Goal: Navigation & Orientation: Find specific page/section

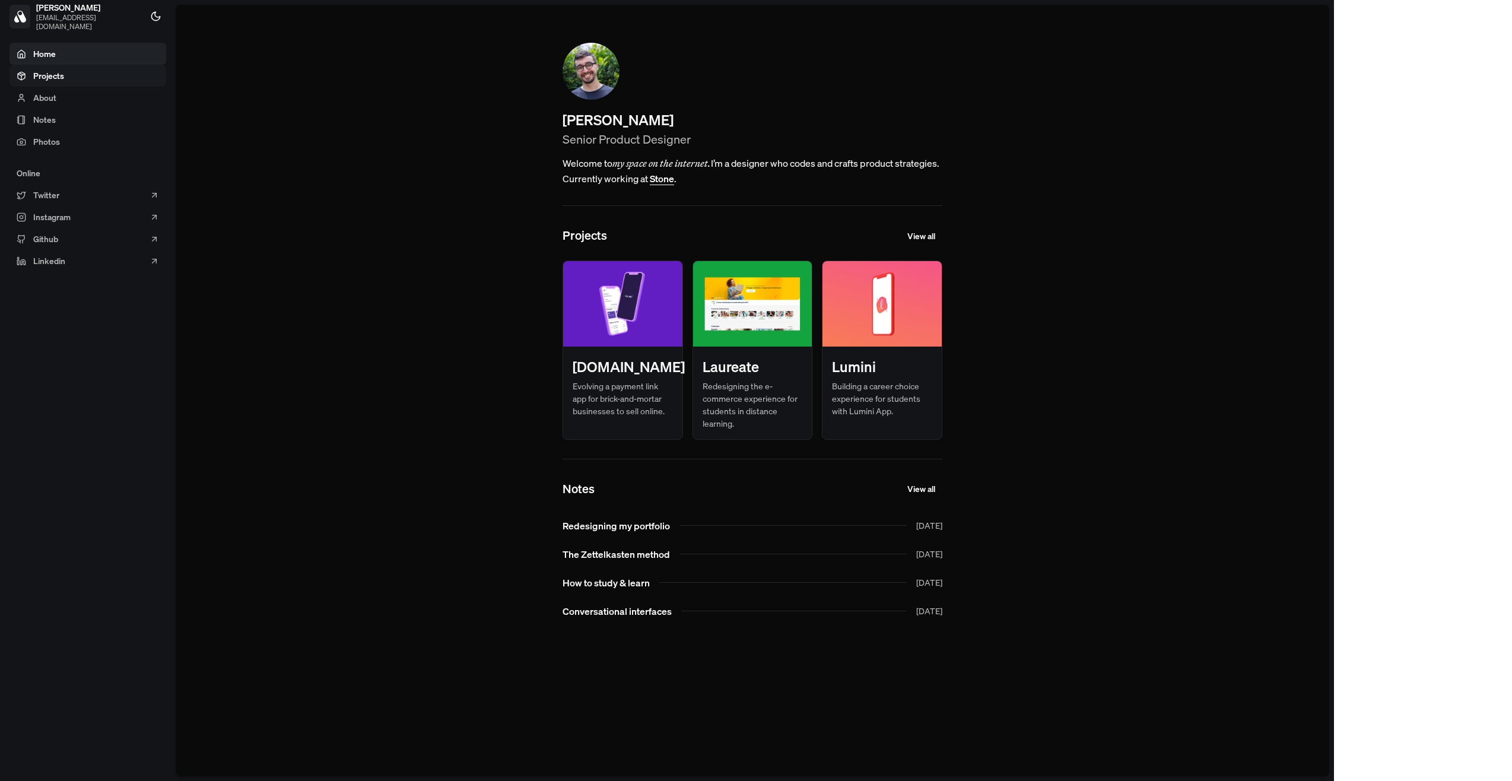
click at [88, 74] on link "Projects" at bounding box center [87, 76] width 157 height 22
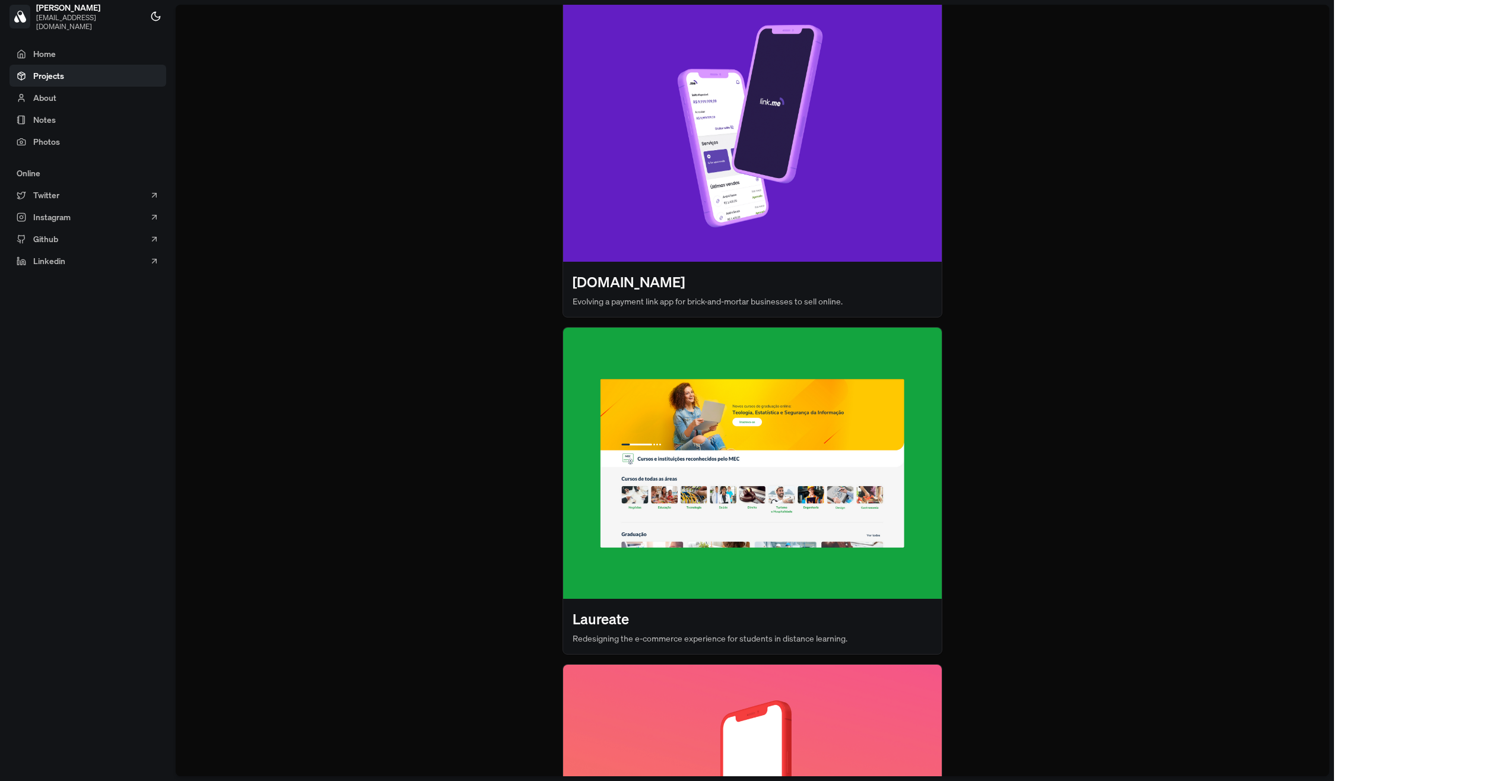
scroll to position [379, 0]
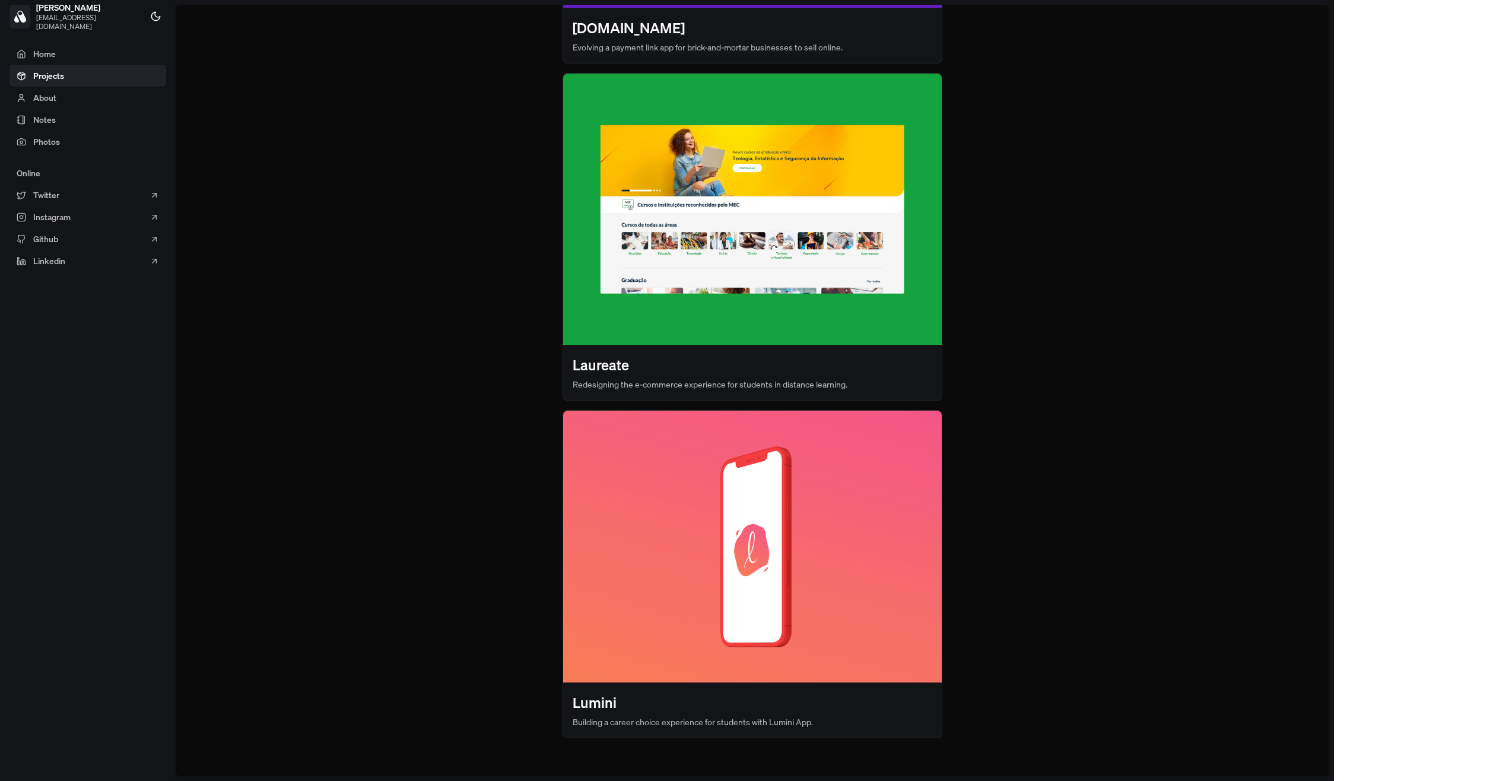
click at [811, 557] on img at bounding box center [752, 546] width 379 height 271
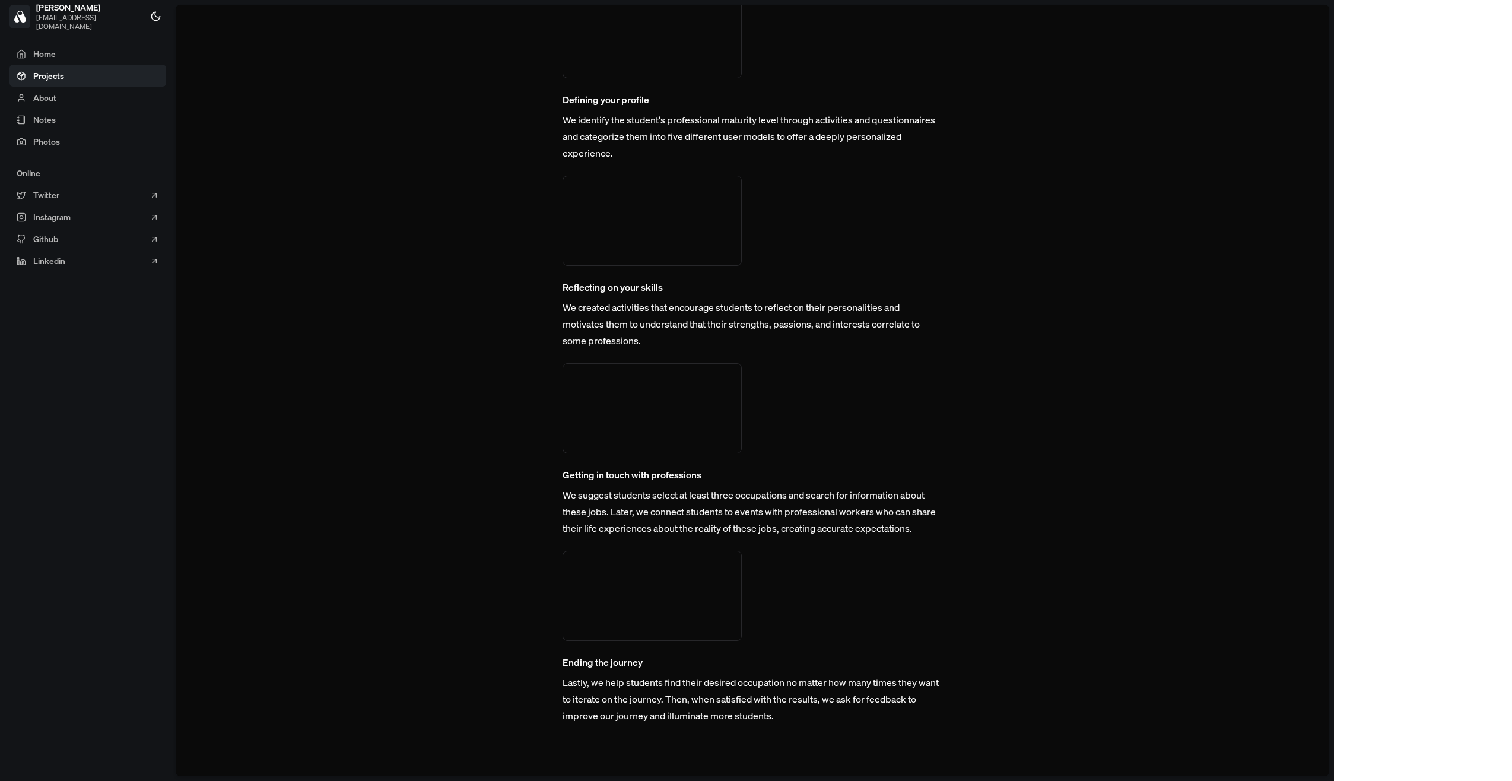
scroll to position [3143, 0]
click at [82, 46] on link "Home" at bounding box center [87, 54] width 157 height 22
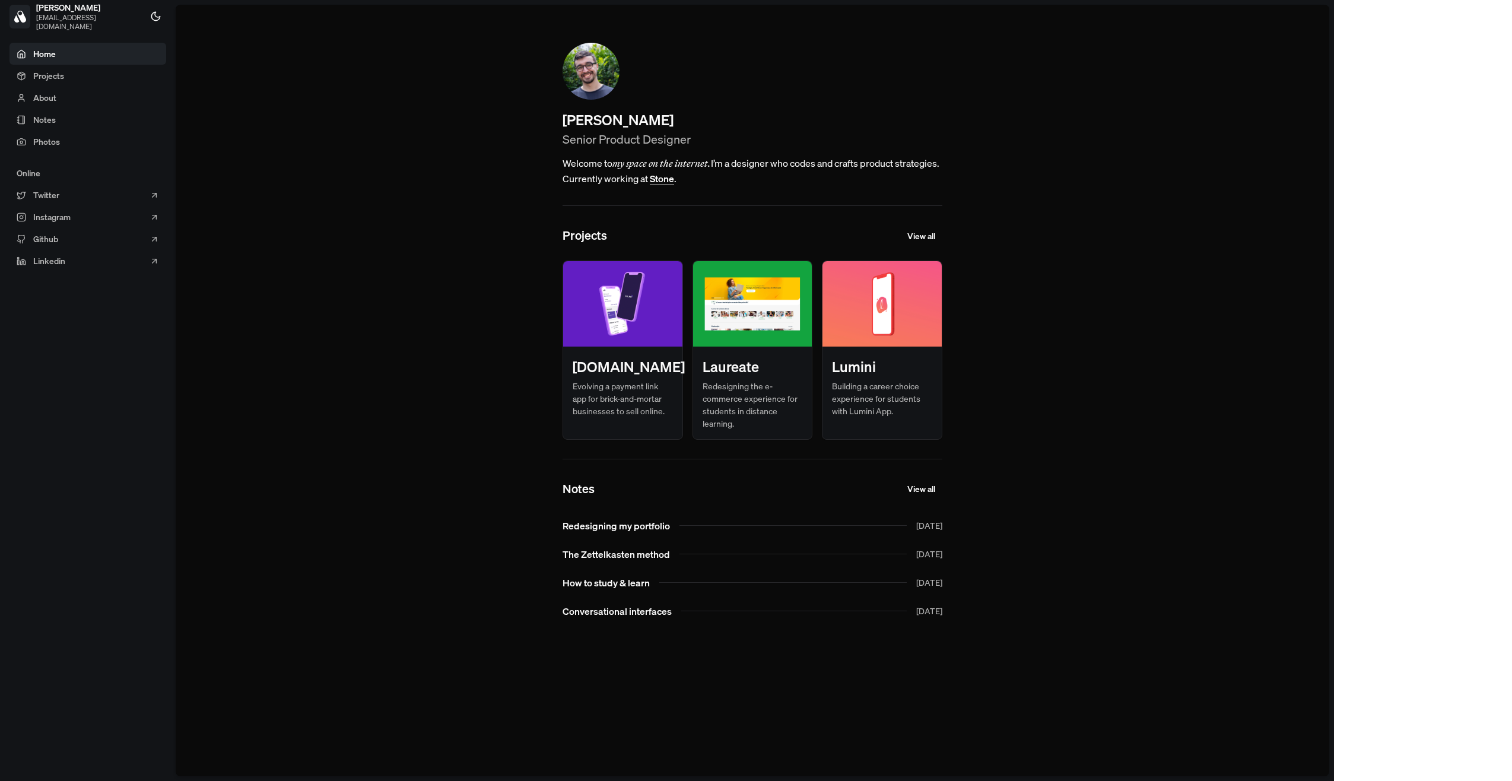
click at [812, 354] on div "Laureate" at bounding box center [752, 363] width 119 height 33
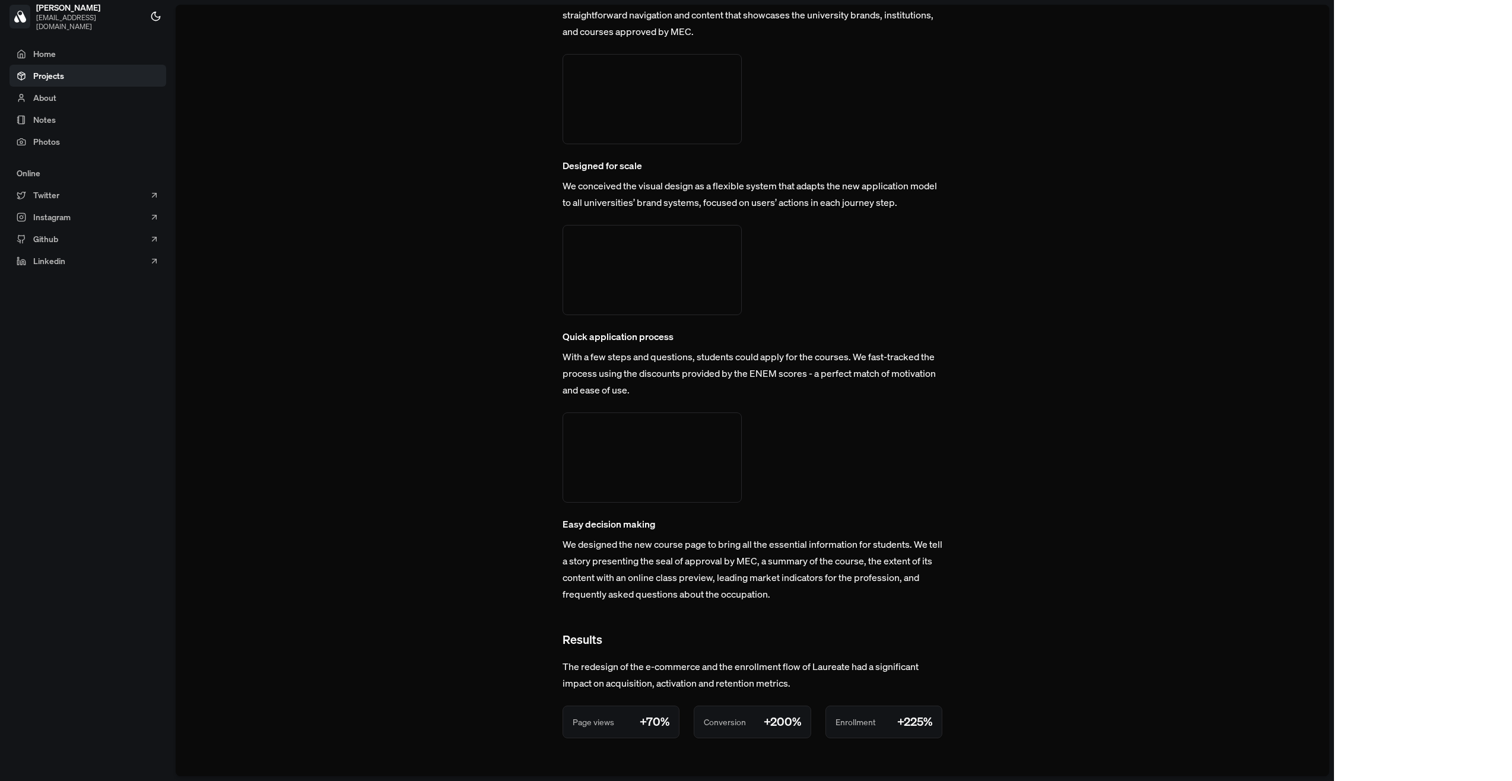
scroll to position [2709, 0]
click at [48, 58] on span "Home" at bounding box center [44, 53] width 23 height 12
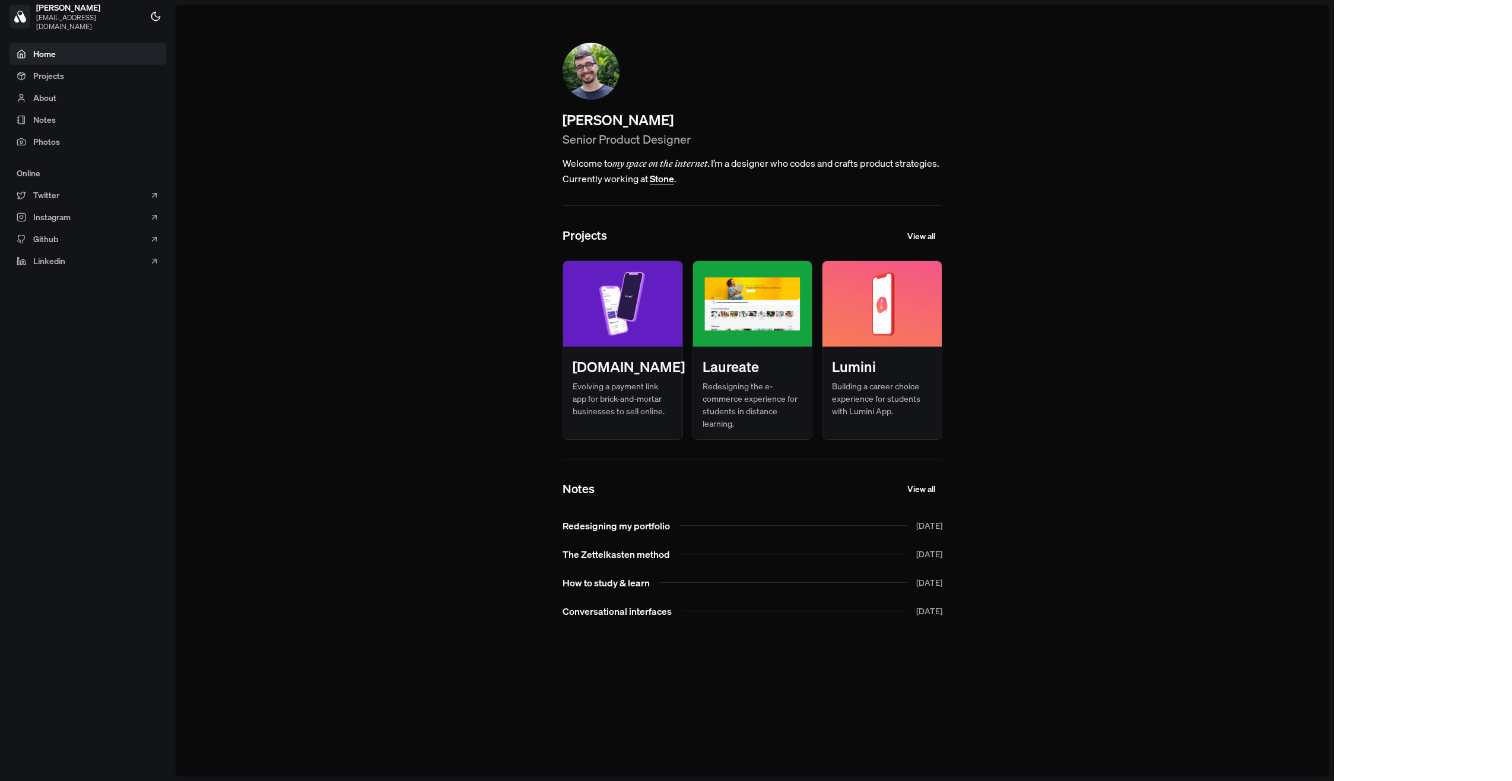
click at [683, 319] on img at bounding box center [622, 303] width 119 height 85
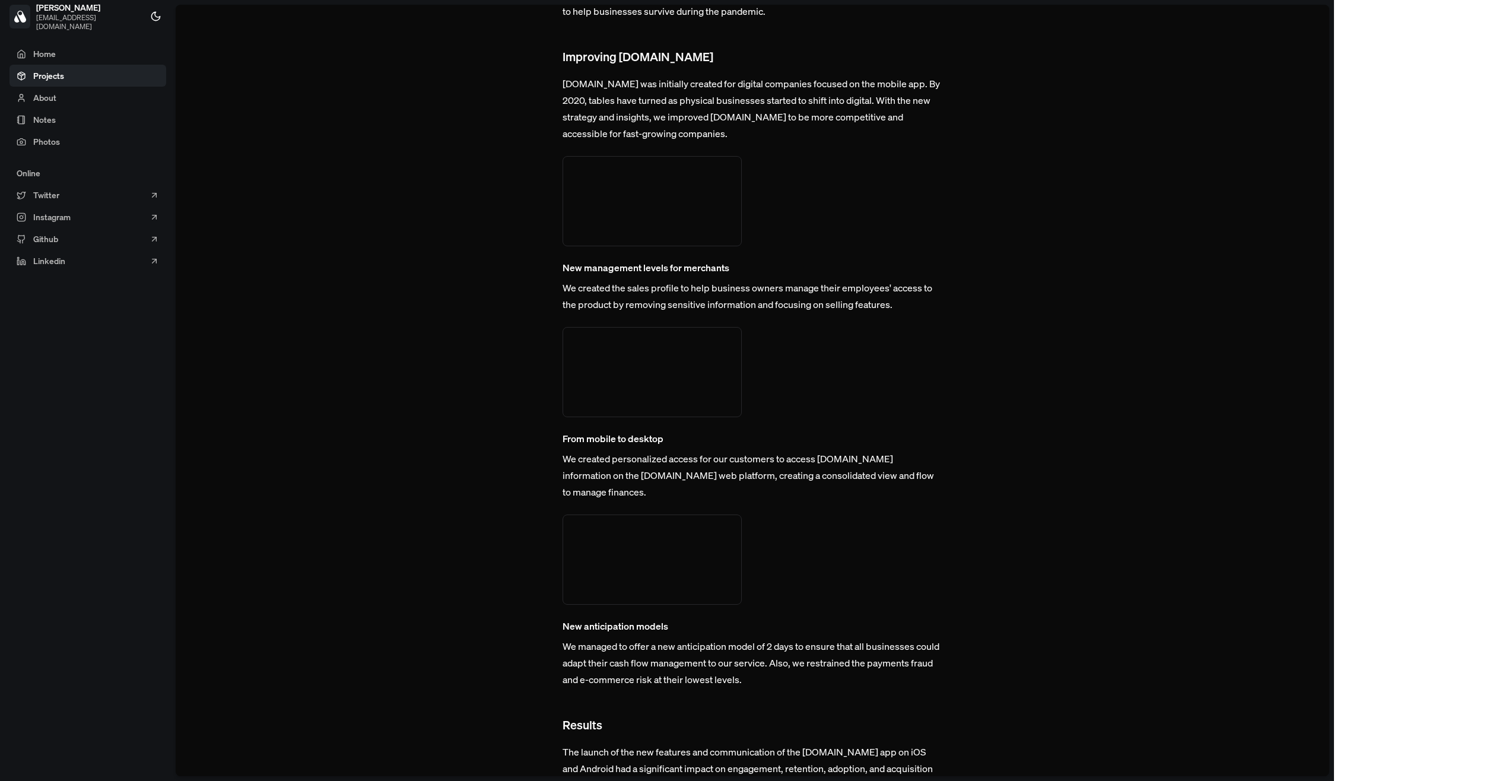
scroll to position [2574, 0]
click at [742, 245] on video at bounding box center [652, 199] width 179 height 90
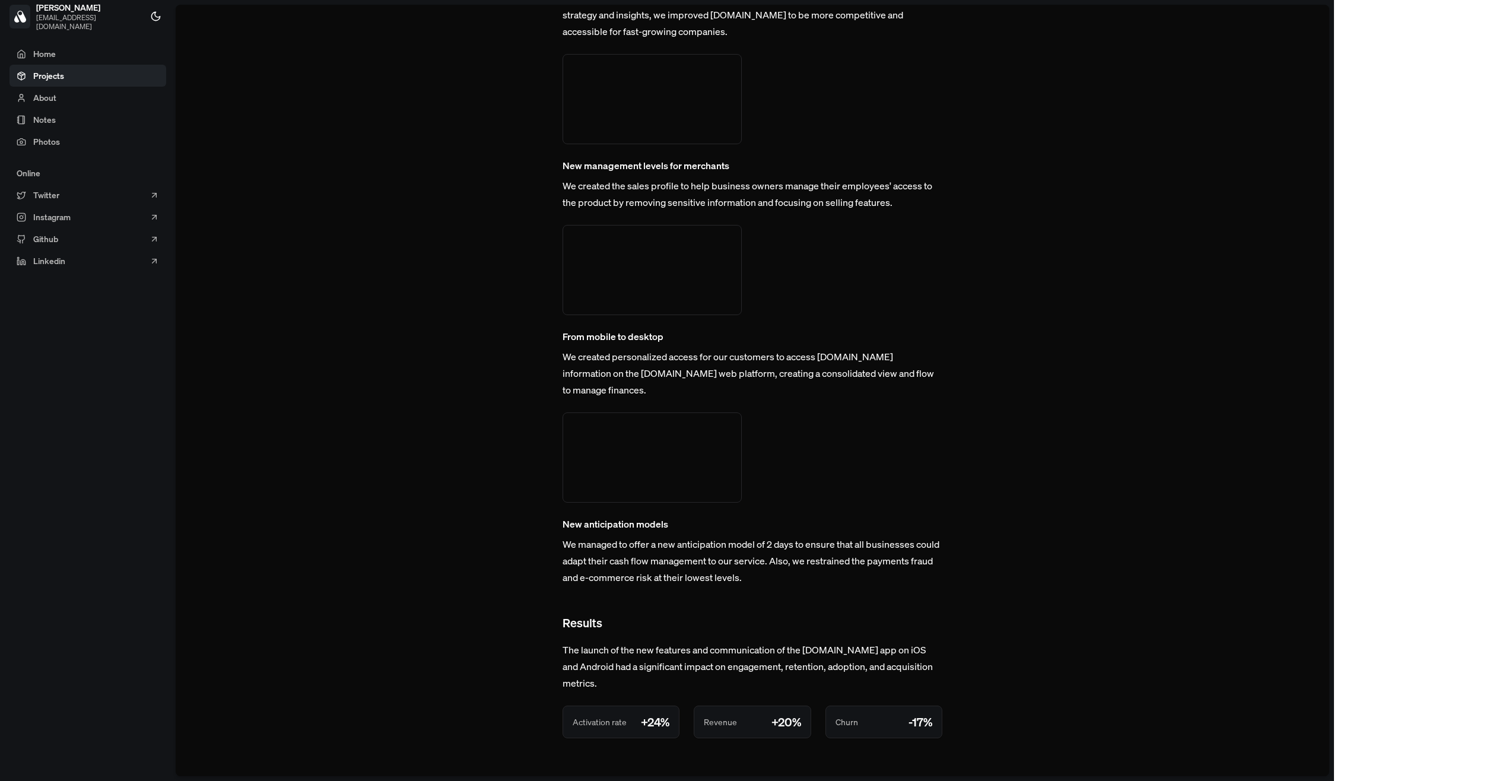
scroll to position [2980, 0]
click at [810, 728] on div "Revenue +20%" at bounding box center [752, 721] width 116 height 31
drag, startPoint x: 861, startPoint y: 724, endPoint x: 935, endPoint y: 717, distance: 74.5
click at [935, 717] on div "Activation rate +24% Revenue +20% Churn -17%" at bounding box center [753, 722] width 380 height 33
click at [922, 671] on p "The launch of the new features and communication of the [DOMAIN_NAME] app on iO…" at bounding box center [753, 667] width 380 height 50
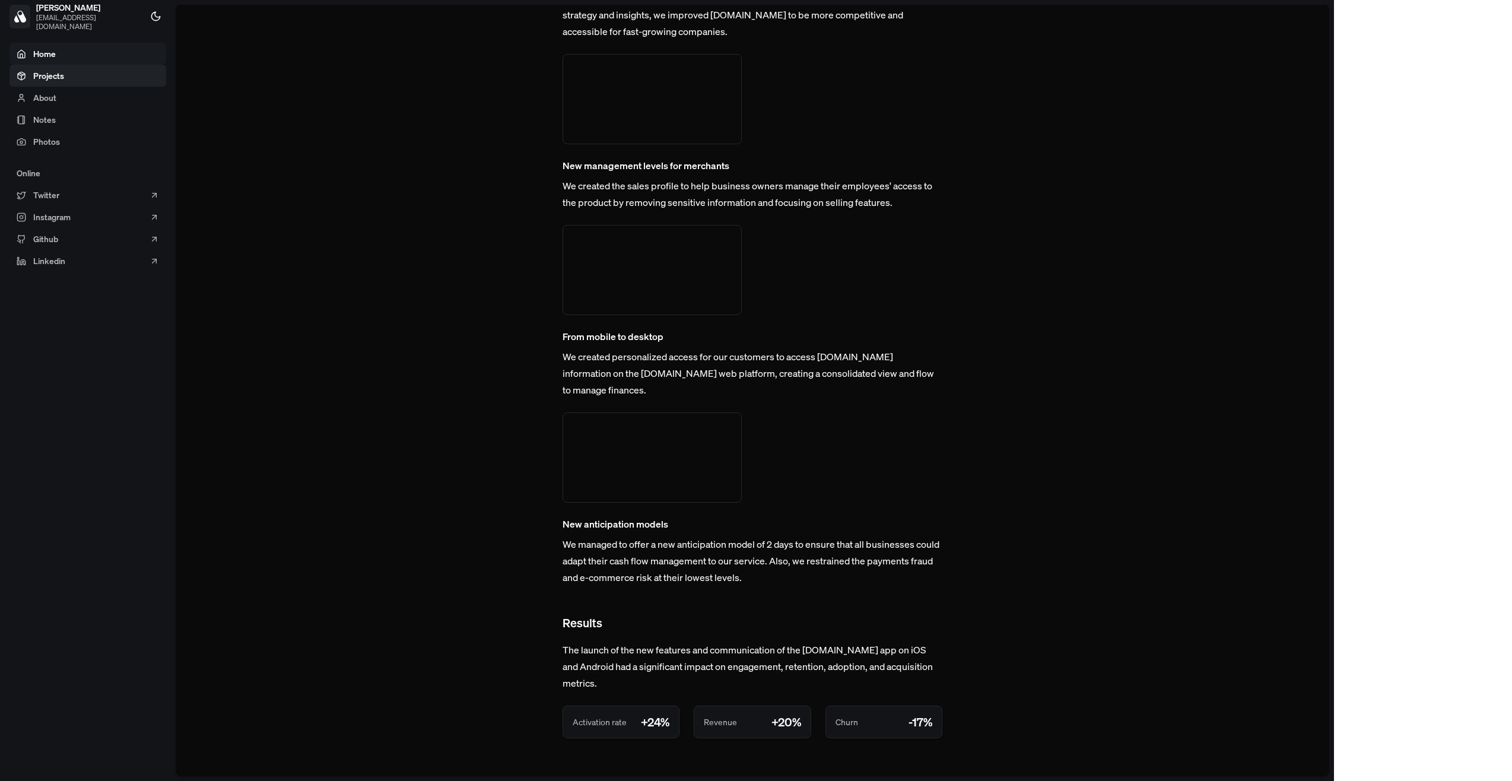
click at [104, 58] on link "Home" at bounding box center [87, 54] width 157 height 22
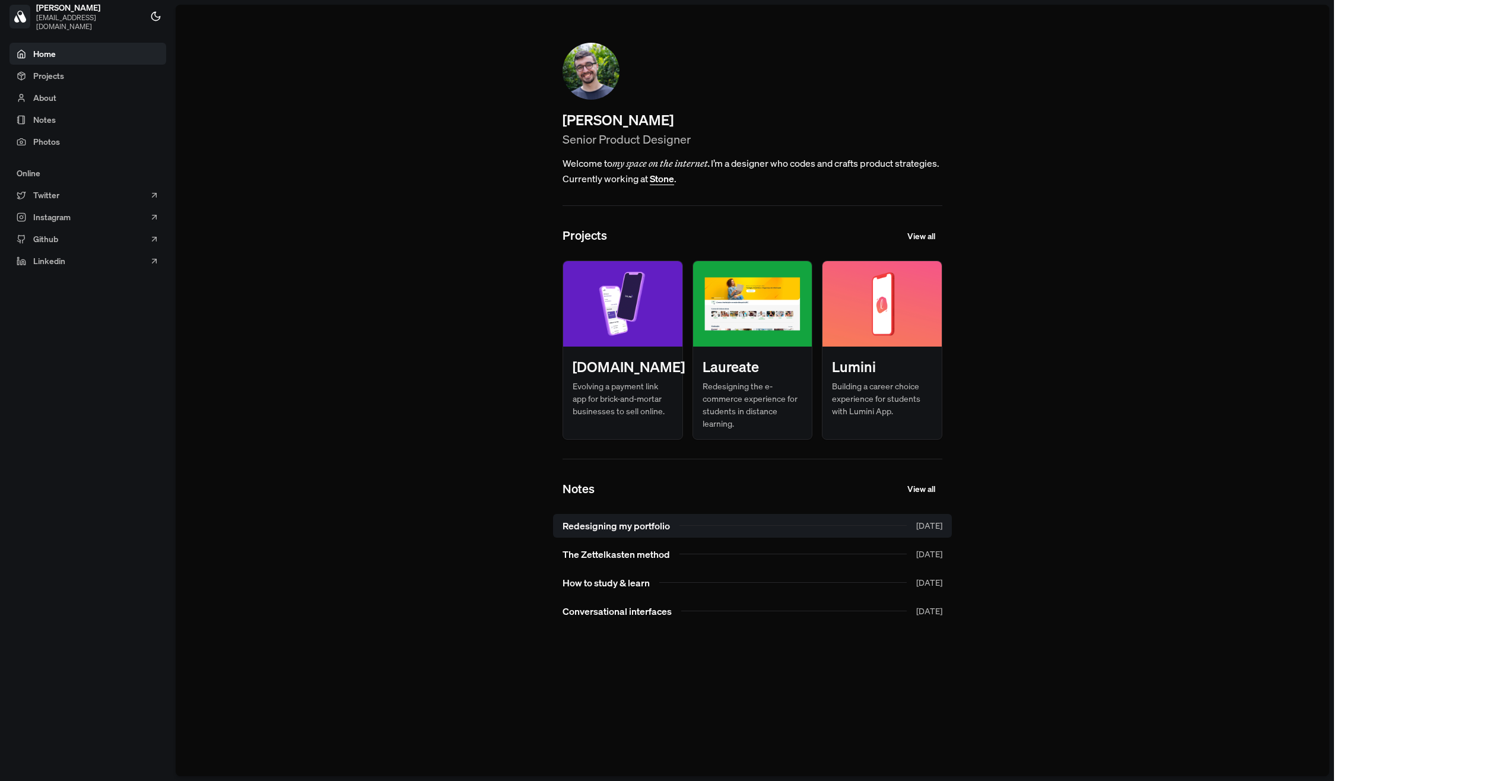
click at [952, 532] on link "Redesigning my portfolio [DATE]" at bounding box center [752, 526] width 399 height 24
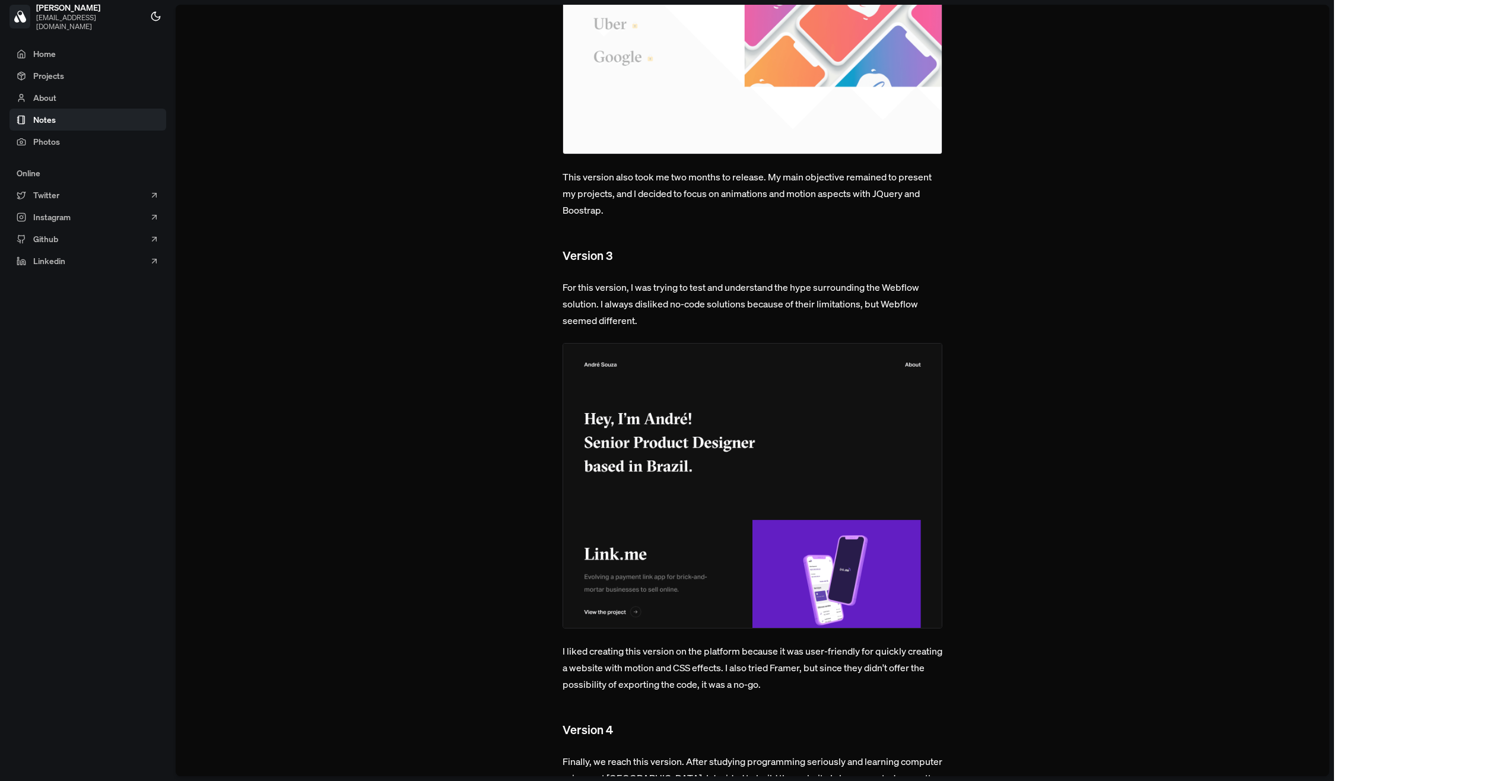
scroll to position [900, 0]
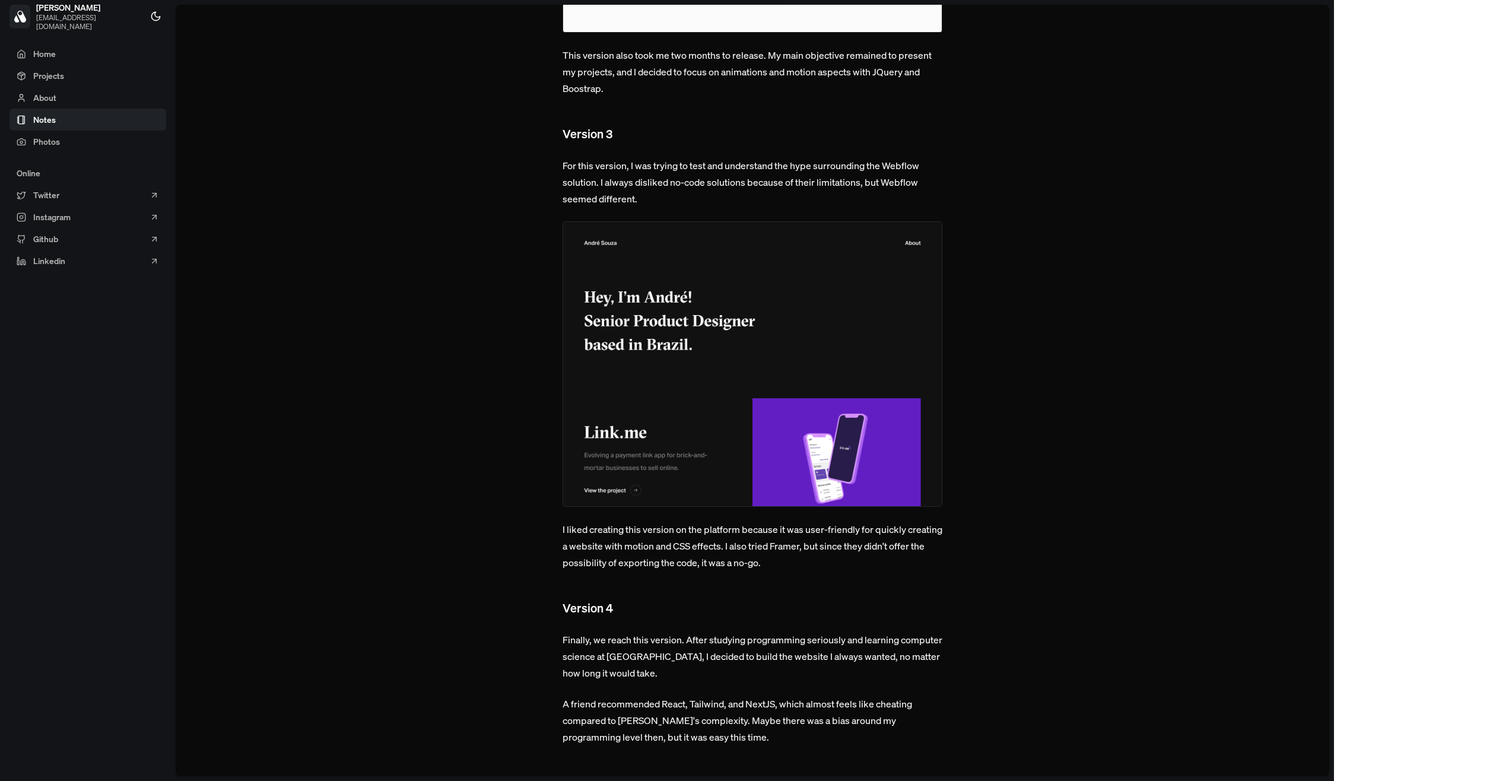
click at [201, 439] on main "Home Notes Article Redesigning my portfolio Posted: [DATE] The idea of profound…" at bounding box center [753, 391] width 1154 height 772
click at [1220, 585] on main "Home Notes Article Redesigning my portfolio Posted: [DATE] The idea of profound…" at bounding box center [753, 391] width 1154 height 772
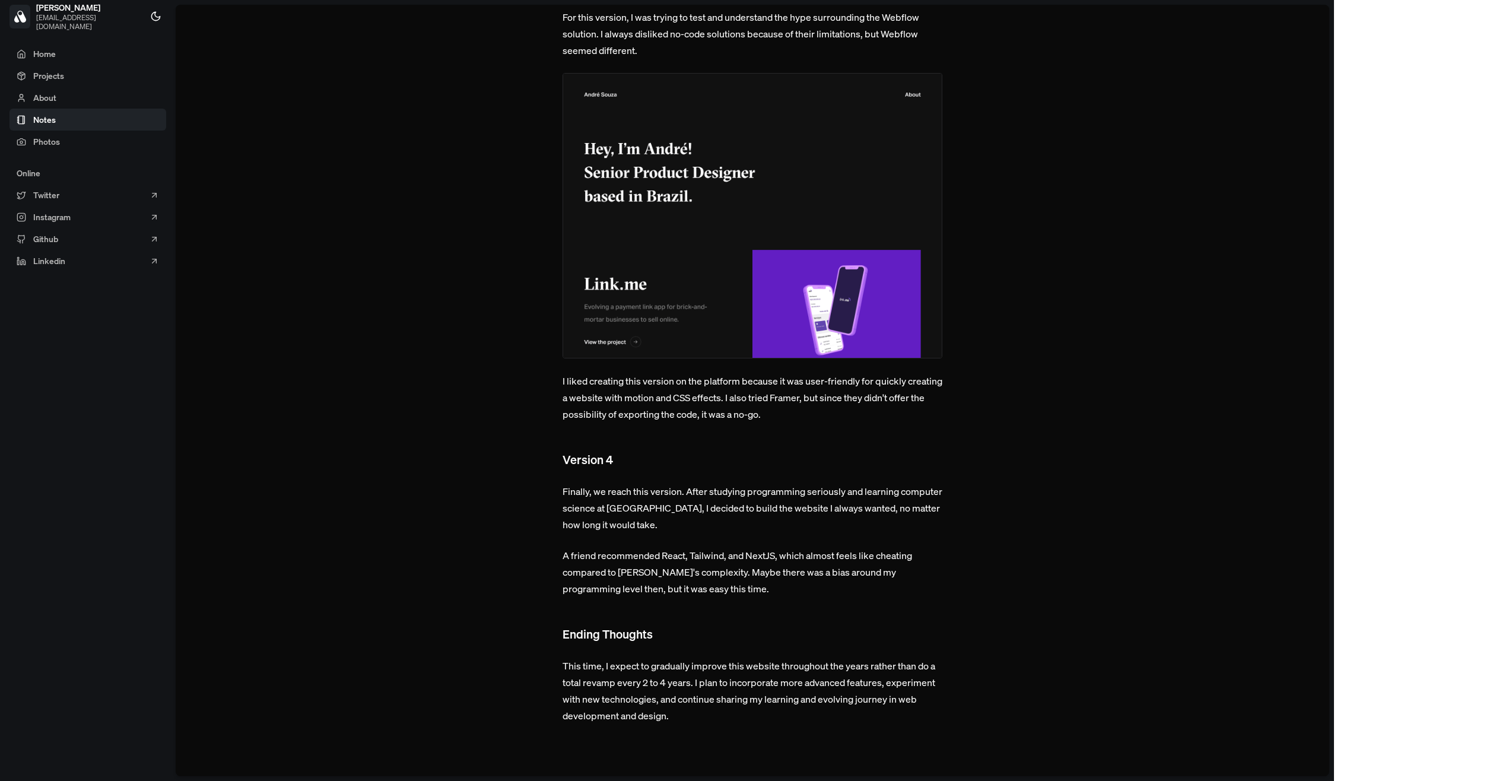
scroll to position [1183, 0]
click at [773, 665] on p "This time, I expect to gradually improve this website throughout the years rath…" at bounding box center [753, 691] width 380 height 66
click at [774, 665] on p "This time, I expect to gradually improve this website throughout the years rath…" at bounding box center [753, 691] width 380 height 66
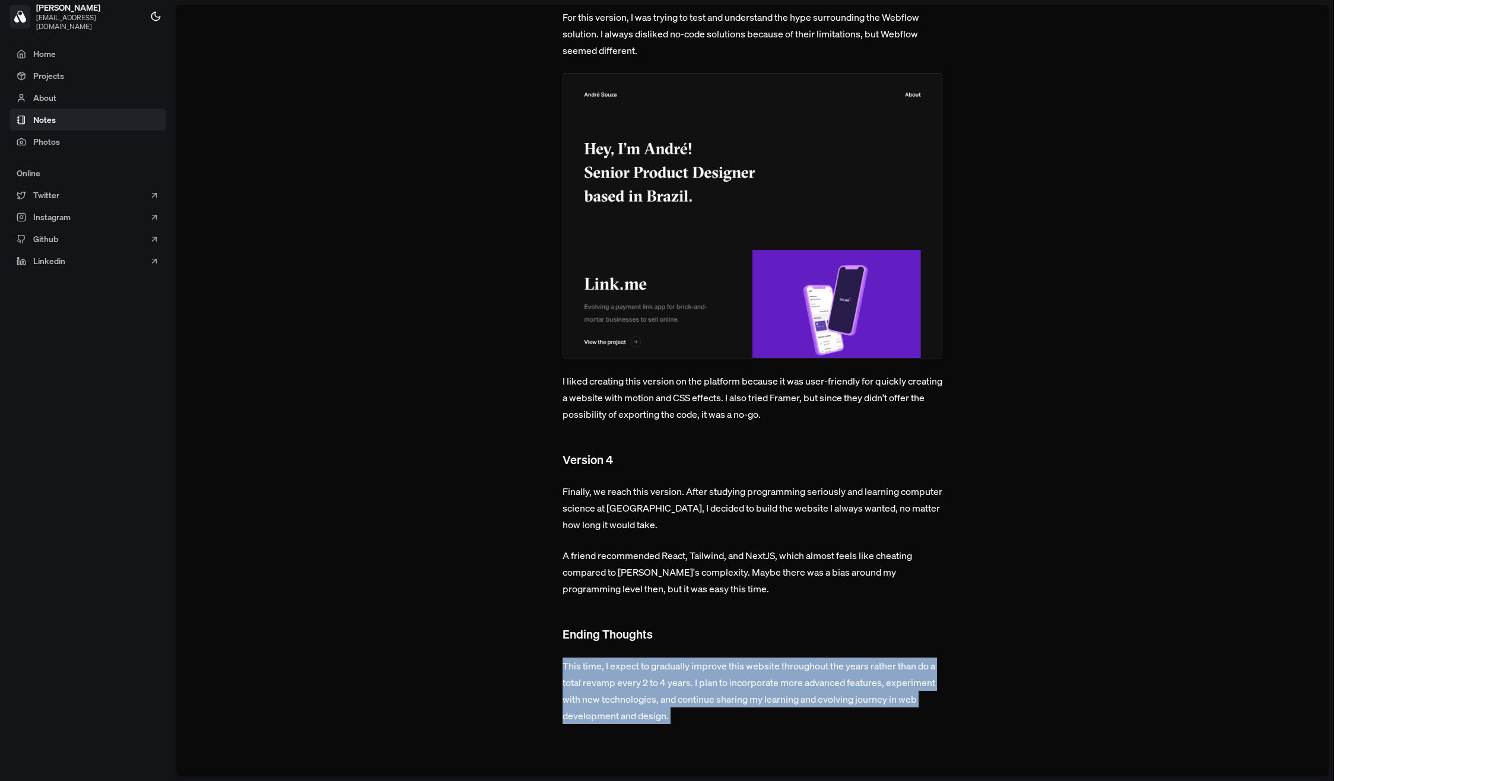
click at [775, 665] on p "This time, I expect to gradually improve this website throughout the years rath…" at bounding box center [753, 691] width 380 height 66
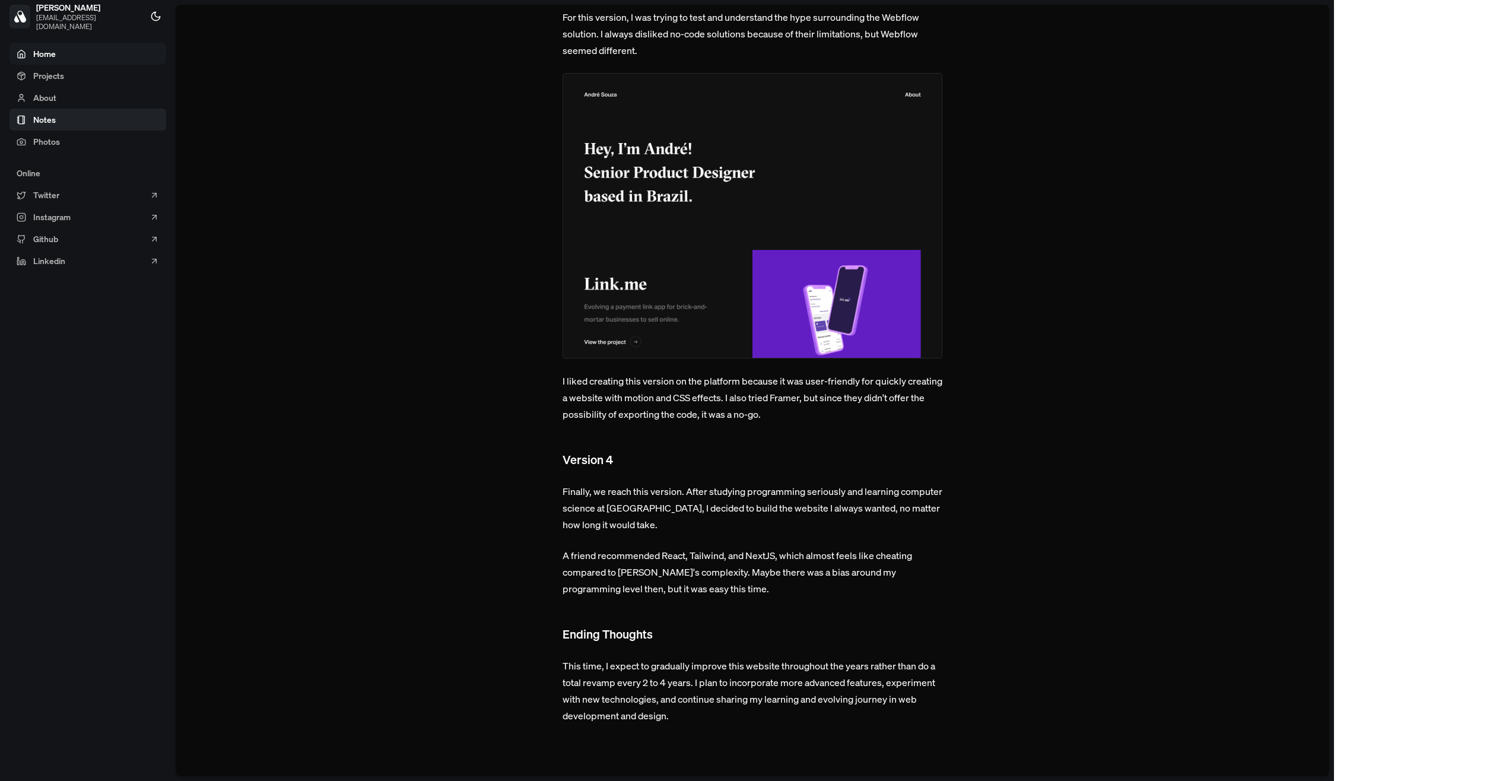
click at [86, 53] on link "Home" at bounding box center [87, 54] width 157 height 22
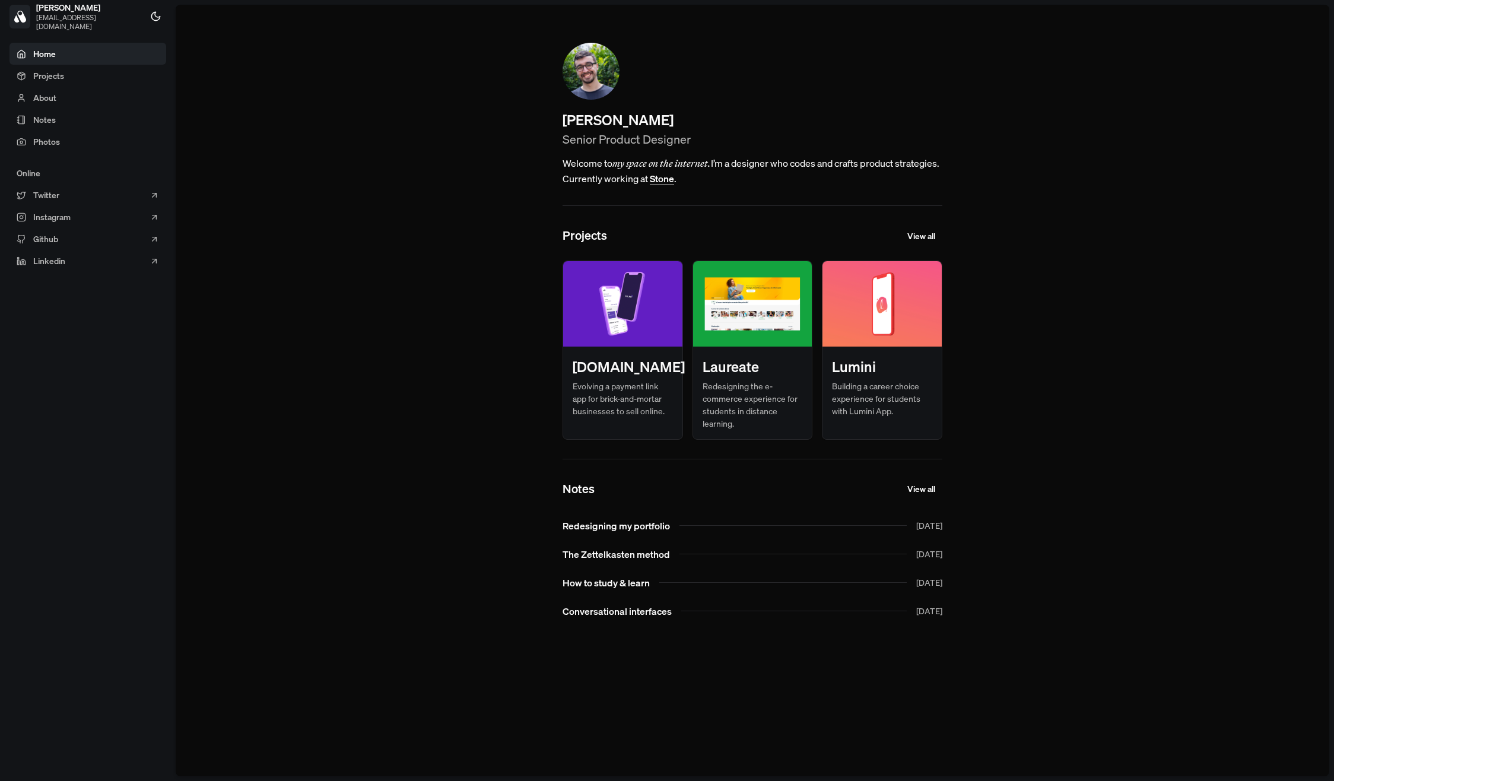
click at [585, 185] on main "[PERSON_NAME] Senior Product Designer Welcome to my space on the internet. I’m …" at bounding box center [753, 391] width 1154 height 772
